Goal: Task Accomplishment & Management: Manage account settings

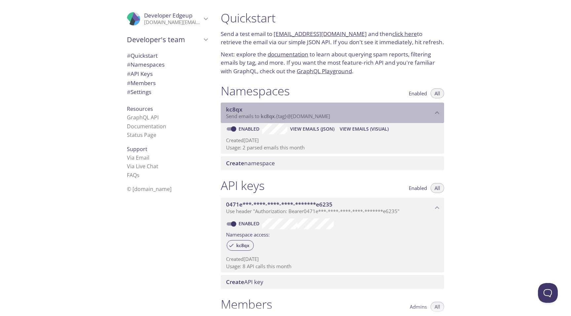
drag, startPoint x: 261, startPoint y: 117, endPoint x: 329, endPoint y: 114, distance: 67.8
click at [329, 114] on span "Send emails to kc8qx . {tag} @inbox.testmail.app" at bounding box center [278, 116] width 104 height 7
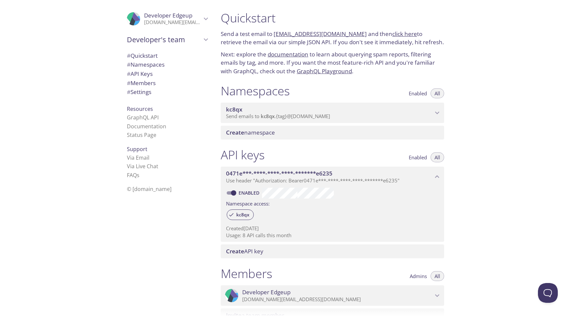
click at [329, 114] on span "Send emails to kc8qx . {tag} @inbox.testmail.app" at bounding box center [278, 116] width 104 height 7
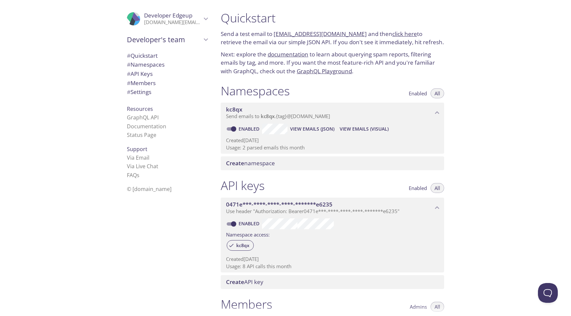
copy link "[EMAIL_ADDRESS][DOMAIN_NAME]"
click at [137, 70] on span "# API Keys" at bounding box center [140, 74] width 26 height 8
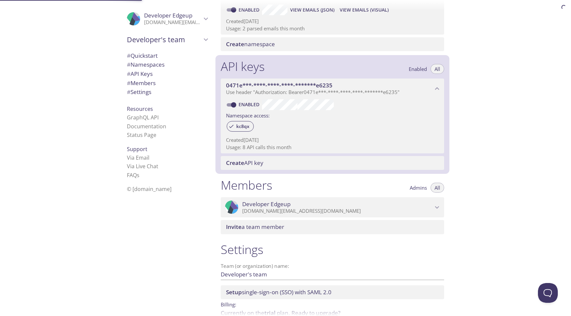
scroll to position [153, 0]
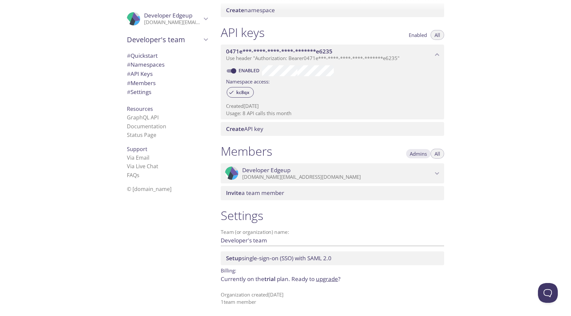
click at [420, 154] on span "Admins" at bounding box center [418, 154] width 17 height 0
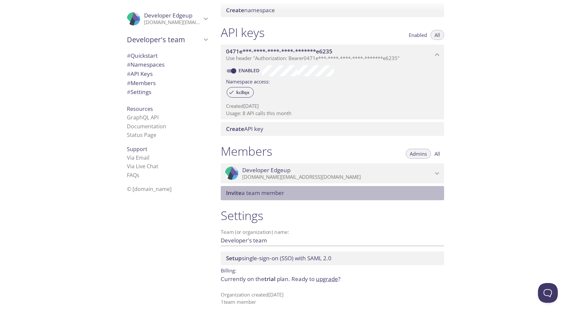
click at [364, 194] on span "Invite a team member" at bounding box center [333, 193] width 215 height 7
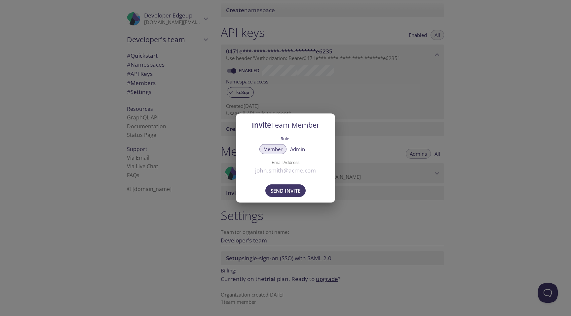
click at [300, 149] on span "Admin" at bounding box center [297, 149] width 15 height 0
click at [276, 149] on span "Member" at bounding box center [272, 149] width 19 height 0
click at [299, 149] on span "Admin" at bounding box center [297, 149] width 15 height 0
click at [348, 198] on div "Invite Team Member Role Member Admin Email Address Send Invite" at bounding box center [285, 158] width 571 height 316
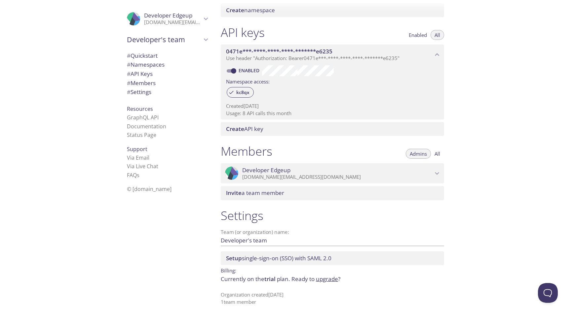
click at [281, 241] on input "Developer's team" at bounding box center [322, 240] width 202 height 11
click at [199, 242] on div ".cls-1 { fill: #6d5ca8; } .cls-2 { fill: #3fc191; } .cls-3 { fill: #3b4752; } .…" at bounding box center [165, 158] width 99 height 316
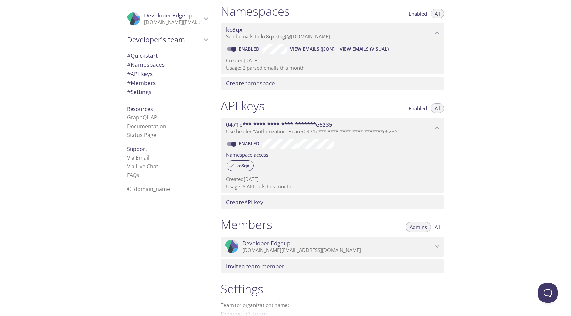
scroll to position [0, 0]
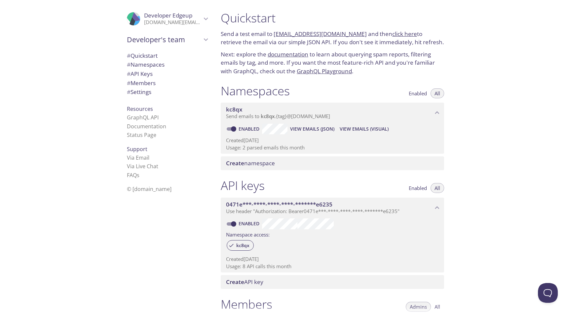
click at [352, 132] on span "View Emails (Visual)" at bounding box center [364, 129] width 49 height 8
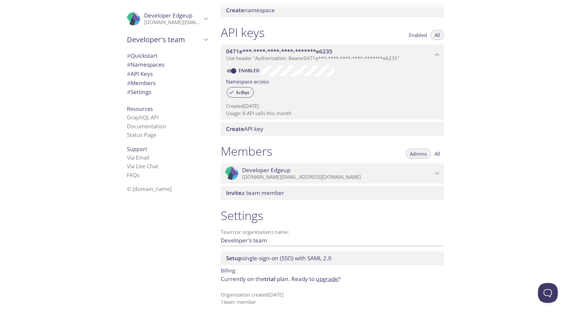
click at [330, 280] on link "upgrade" at bounding box center [327, 279] width 22 height 8
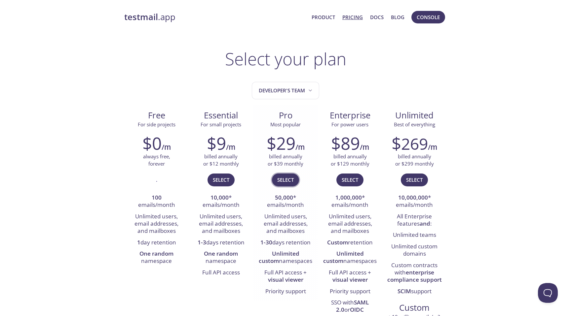
click at [284, 179] on span "Select" at bounding box center [285, 180] width 17 height 9
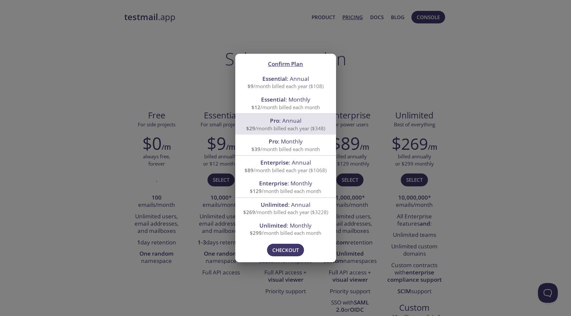
click at [297, 146] on span "Pro : Monthly" at bounding box center [285, 141] width 85 height 9
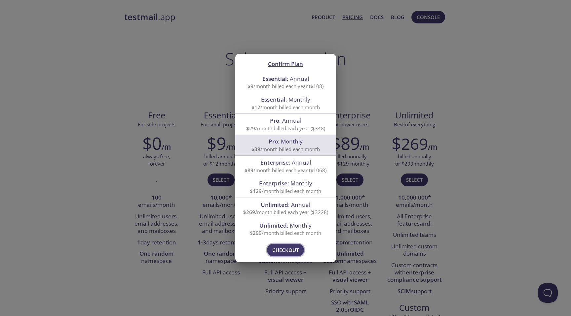
click at [278, 250] on span "Checkout" at bounding box center [285, 250] width 26 height 9
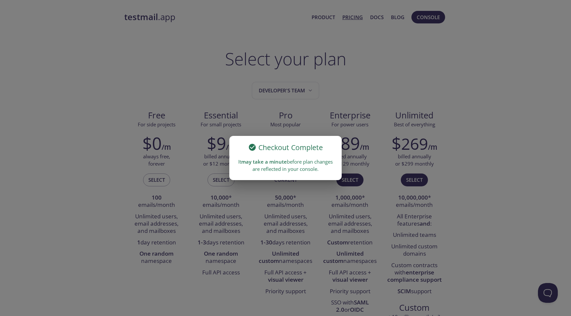
click at [345, 63] on div "Checkout Complete It may take a minute before plan changes are reflected in you…" at bounding box center [285, 158] width 571 height 316
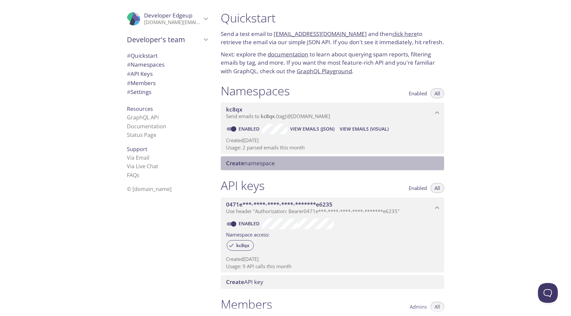
click at [262, 165] on span "Create namespace" at bounding box center [250, 164] width 49 height 8
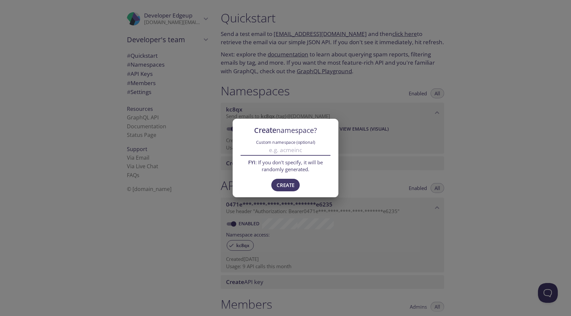
click at [284, 152] on input "Custom namespace (optional)" at bounding box center [285, 150] width 90 height 11
type input "edgeup"
click at [283, 184] on span "Create" at bounding box center [285, 185] width 18 height 9
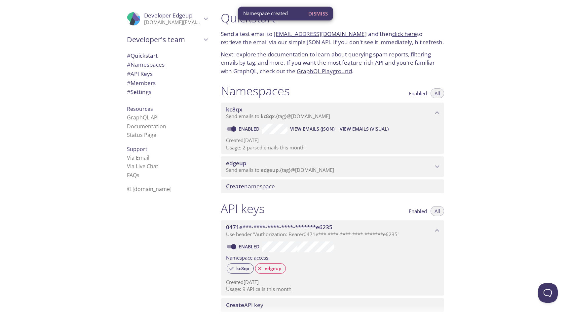
click at [427, 161] on span "edgeup" at bounding box center [329, 163] width 207 height 7
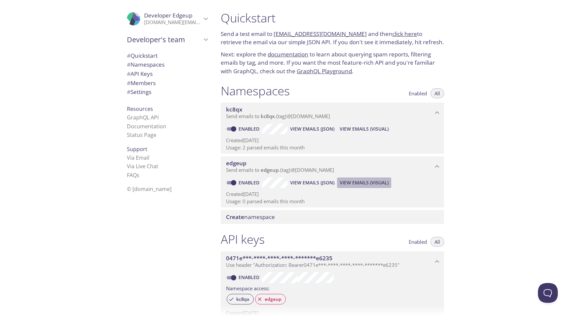
click at [357, 183] on span "View Emails (Visual)" at bounding box center [364, 183] width 49 height 8
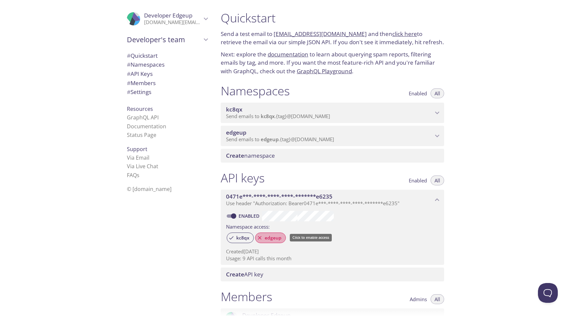
click at [270, 236] on span "edgeup" at bounding box center [273, 238] width 25 height 6
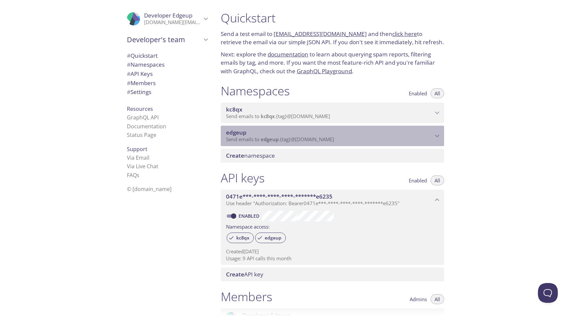
click at [433, 133] on icon "edgeup namespace" at bounding box center [437, 136] width 9 height 9
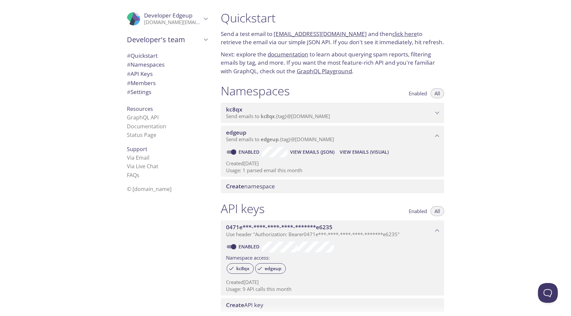
click at [349, 151] on span "View Emails (Visual)" at bounding box center [364, 152] width 49 height 8
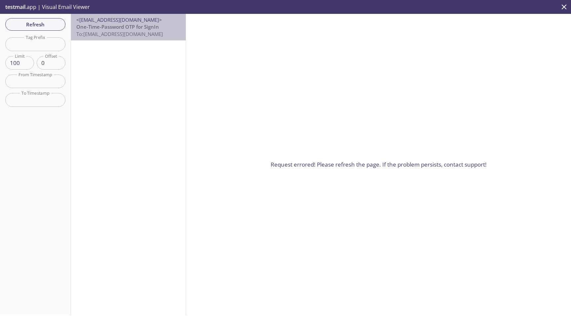
click at [157, 33] on span "To: [EMAIL_ADDRESS][DOMAIN_NAME]" at bounding box center [119, 34] width 87 height 7
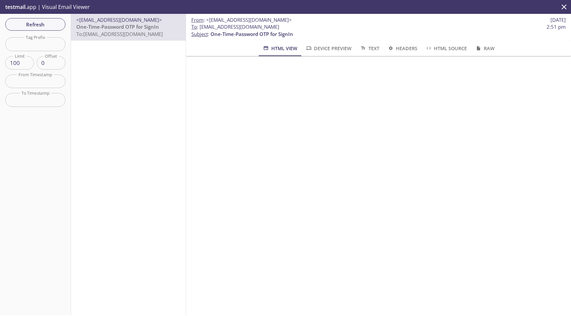
scroll to position [63, 0]
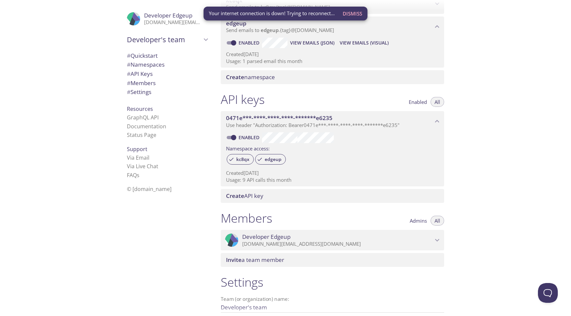
scroll to position [185, 0]
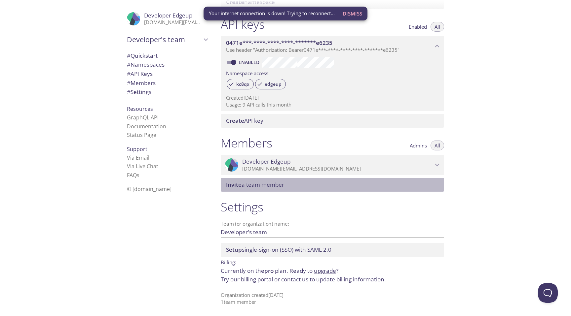
click at [288, 185] on span "Invite a team member" at bounding box center [333, 184] width 215 height 7
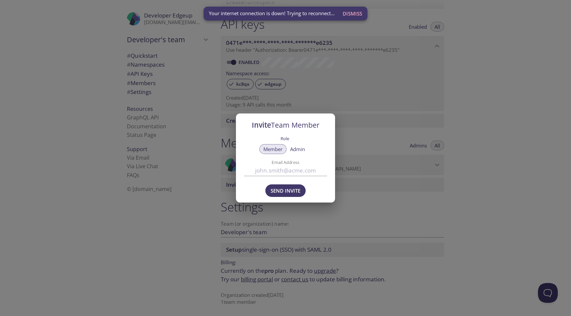
click at [291, 174] on input "Email Address" at bounding box center [285, 170] width 83 height 11
click at [303, 149] on span "Admin" at bounding box center [297, 149] width 15 height 0
click at [281, 173] on input "Email Address" at bounding box center [285, 170] width 83 height 11
type input "[EMAIL_ADDRESS][DOMAIN_NAME]"
click at [390, 144] on div "Invite Team Member Role Member Admin Email Address [EMAIL_ADDRESS][DOMAIN_NAME]…" at bounding box center [285, 158] width 571 height 316
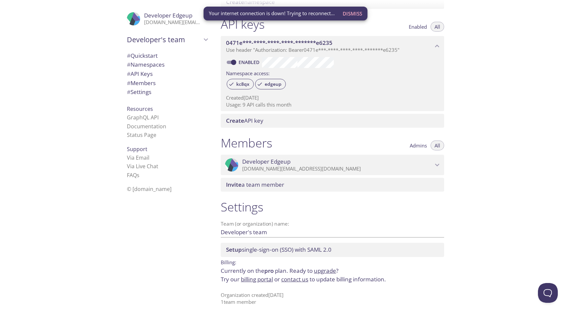
click at [479, 163] on div "Quickstart Send a test email to [EMAIL_ADDRESS][DOMAIN_NAME] and then click her…" at bounding box center [392, 158] width 355 height 316
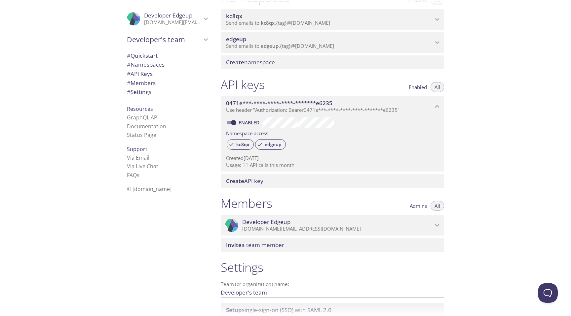
scroll to position [154, 0]
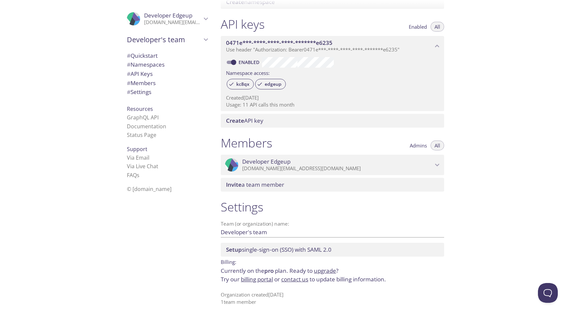
click at [259, 183] on span "Invite a team member" at bounding box center [255, 185] width 58 height 8
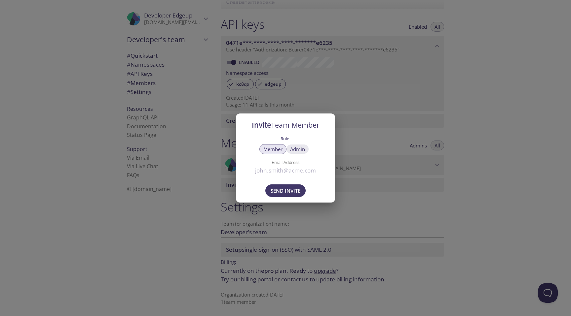
click at [295, 149] on span "Admin" at bounding box center [297, 149] width 15 height 0
click at [284, 170] on input "Email Address" at bounding box center [285, 170] width 83 height 11
click at [274, 149] on span "Member" at bounding box center [272, 149] width 19 height 0
click at [279, 173] on input "Email Address" at bounding box center [285, 170] width 83 height 11
paste input "[EMAIL_ADDRESS][DOMAIN_NAME]"
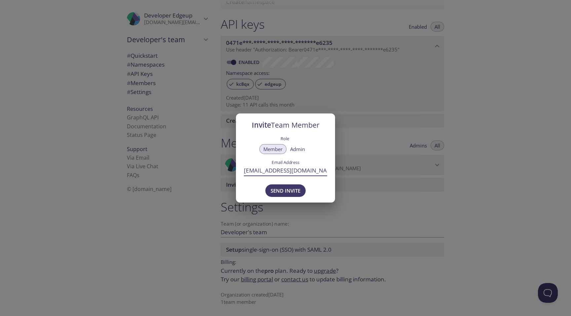
type input "[EMAIL_ADDRESS][DOMAIN_NAME]"
click at [300, 146] on button "Admin" at bounding box center [297, 149] width 23 height 10
click at [288, 195] on span "Send Invite" at bounding box center [286, 191] width 30 height 9
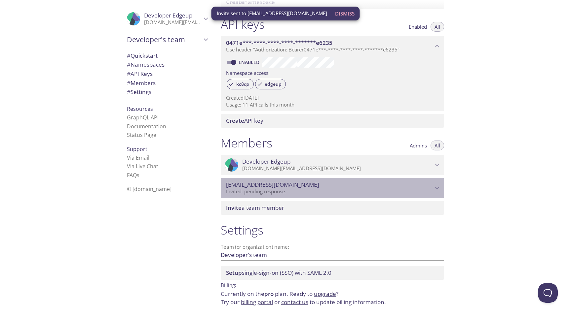
click at [440, 184] on icon "edgeup.1016@gmail.com" at bounding box center [437, 188] width 9 height 9
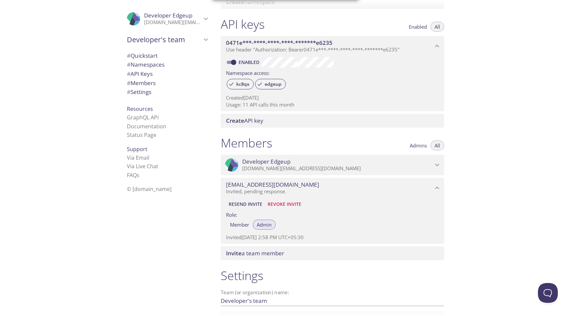
click at [440, 185] on icon "edgeup.1016@gmail.com" at bounding box center [437, 188] width 9 height 9
